Goal: Transaction & Acquisition: Purchase product/service

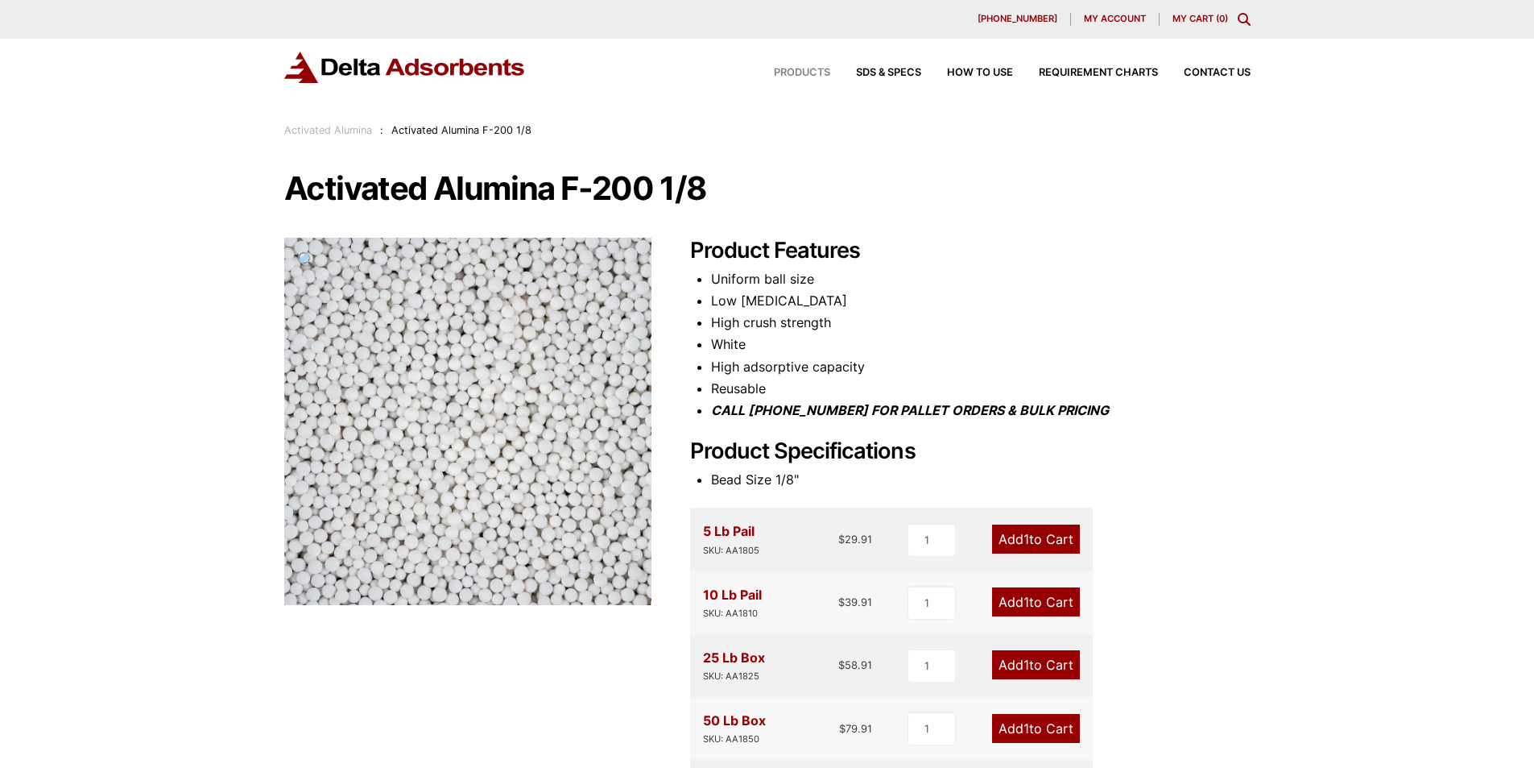
click at [795, 71] on span "Products" at bounding box center [802, 73] width 56 height 10
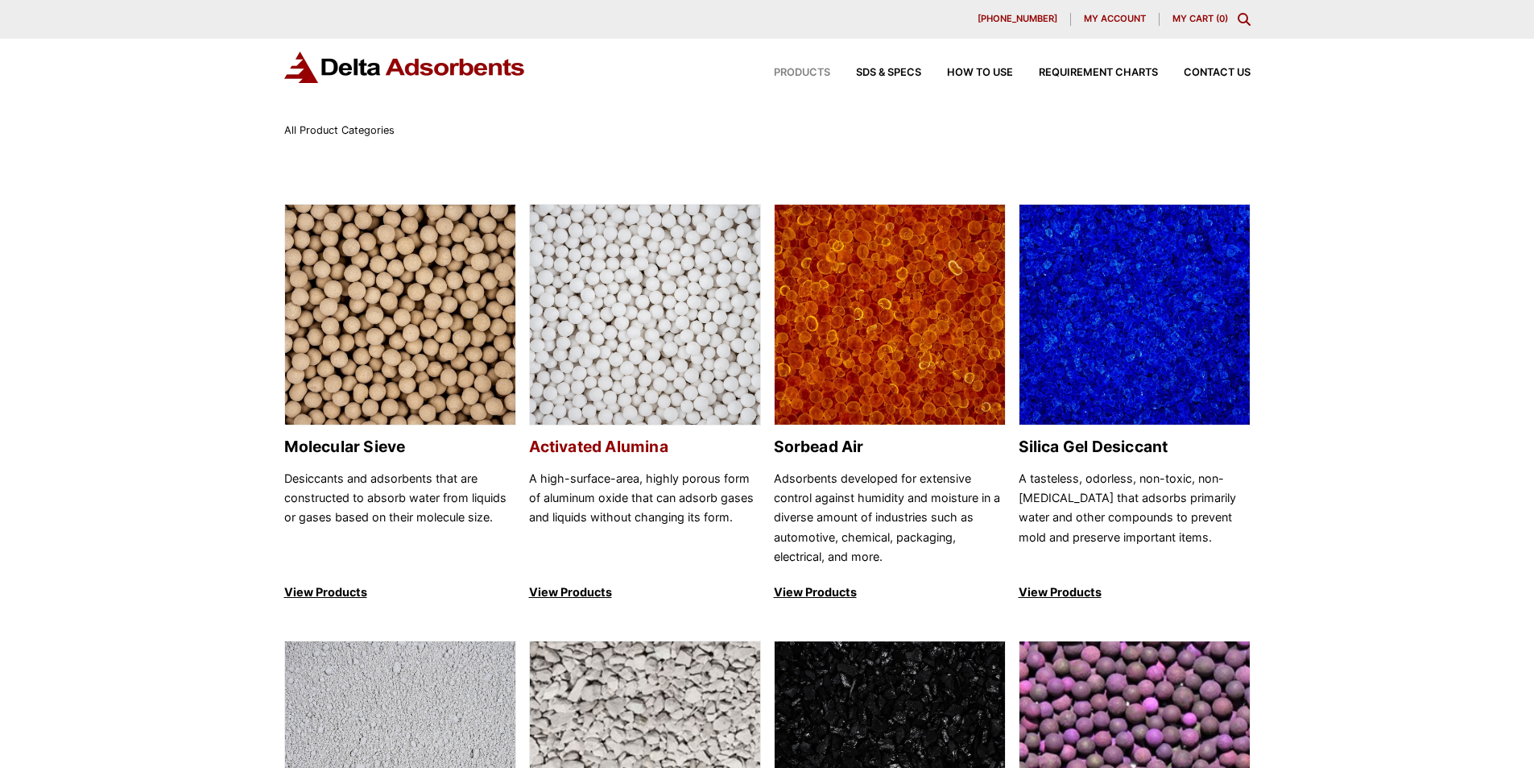
click at [641, 292] on img at bounding box center [645, 315] width 230 height 221
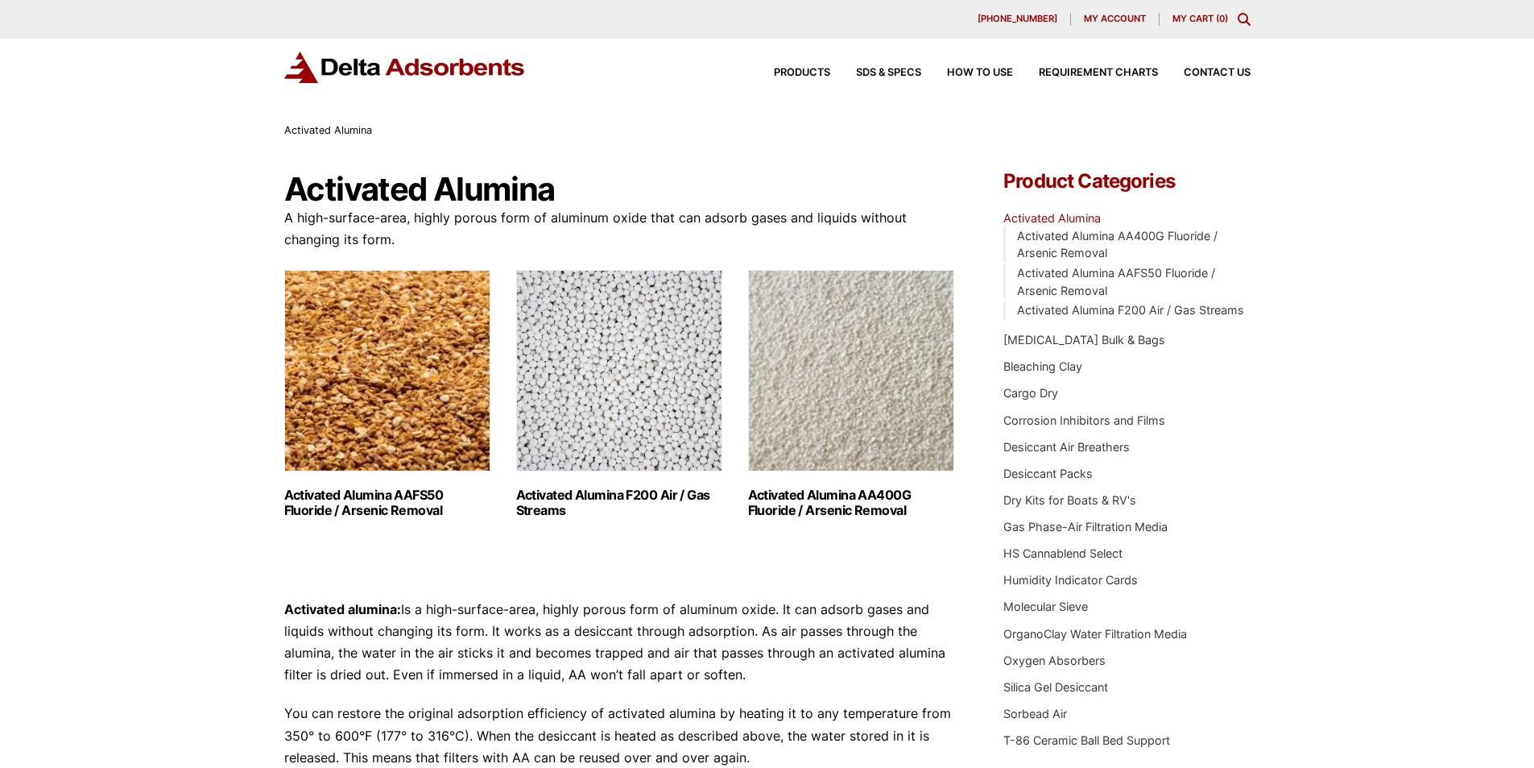
click at [598, 317] on img "Visit product category Activated Alumina F200 Air / Gas Streams" at bounding box center [619, 370] width 206 height 201
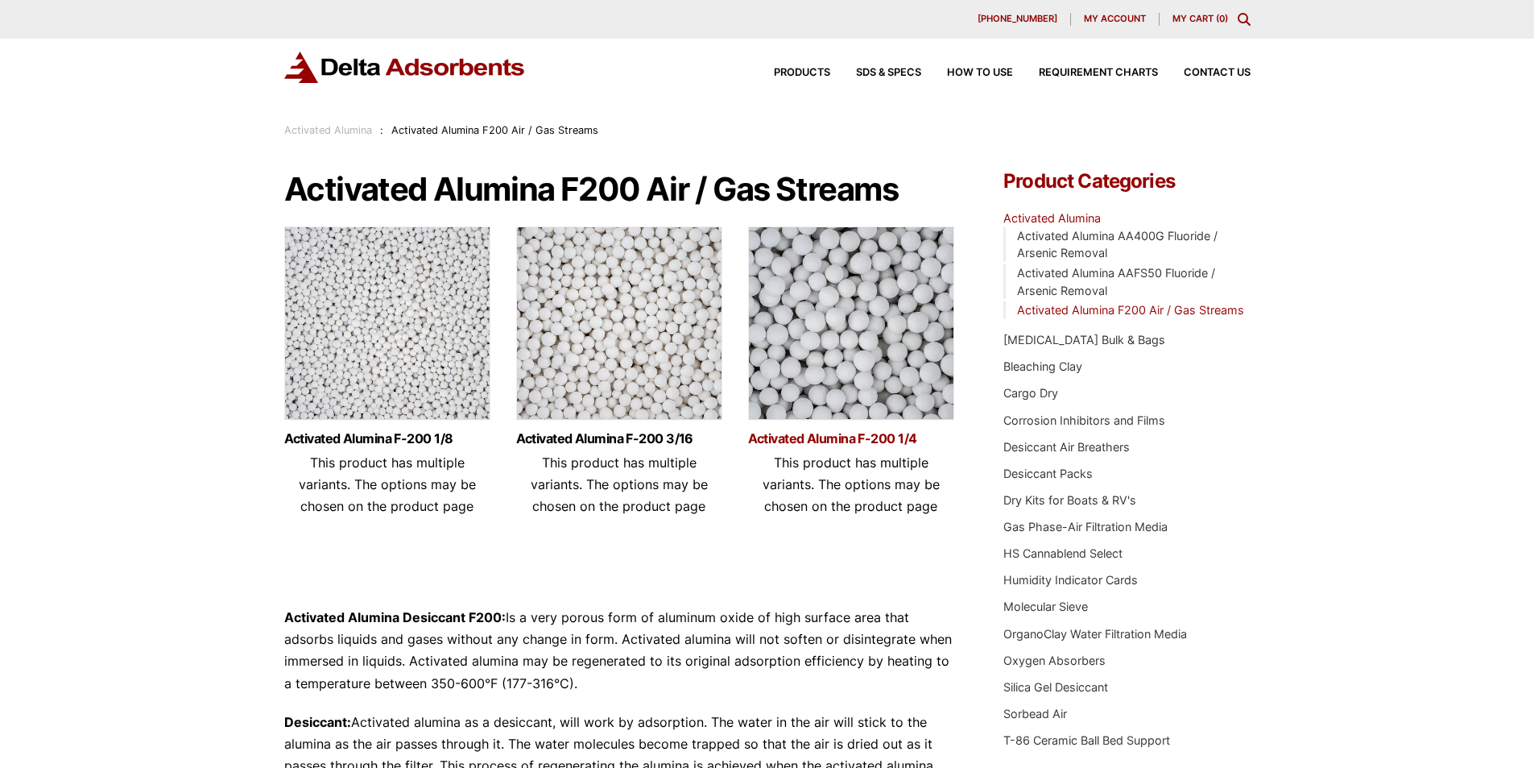
click at [848, 436] on link "Activated Alumina F-200 1/4" at bounding box center [851, 439] width 206 height 14
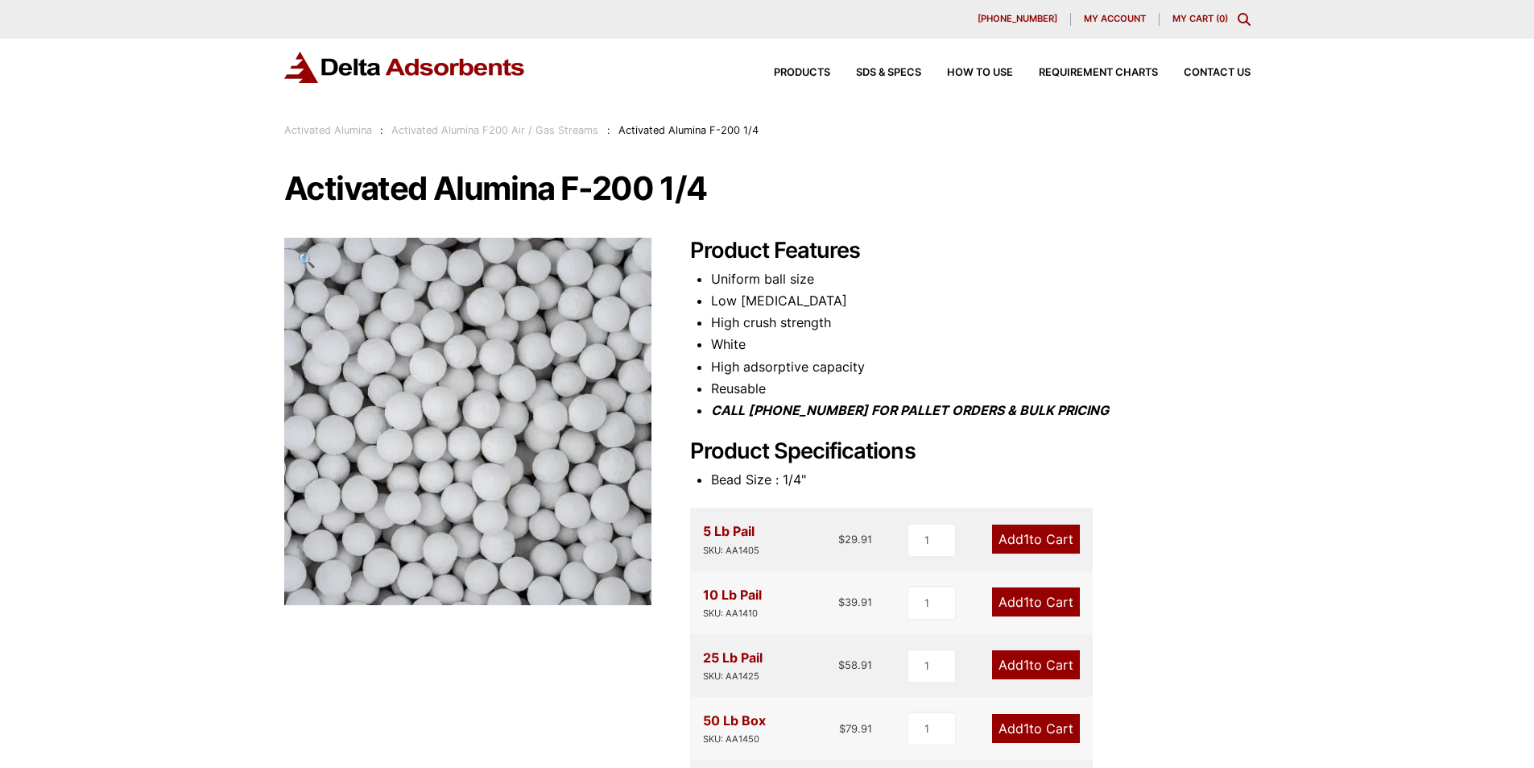
click at [237, 353] on div "Our website has detected that you are using an outdated browser that will preve…" at bounding box center [767, 729] width 1534 height 1459
